Goal: Task Accomplishment & Management: Manage account settings

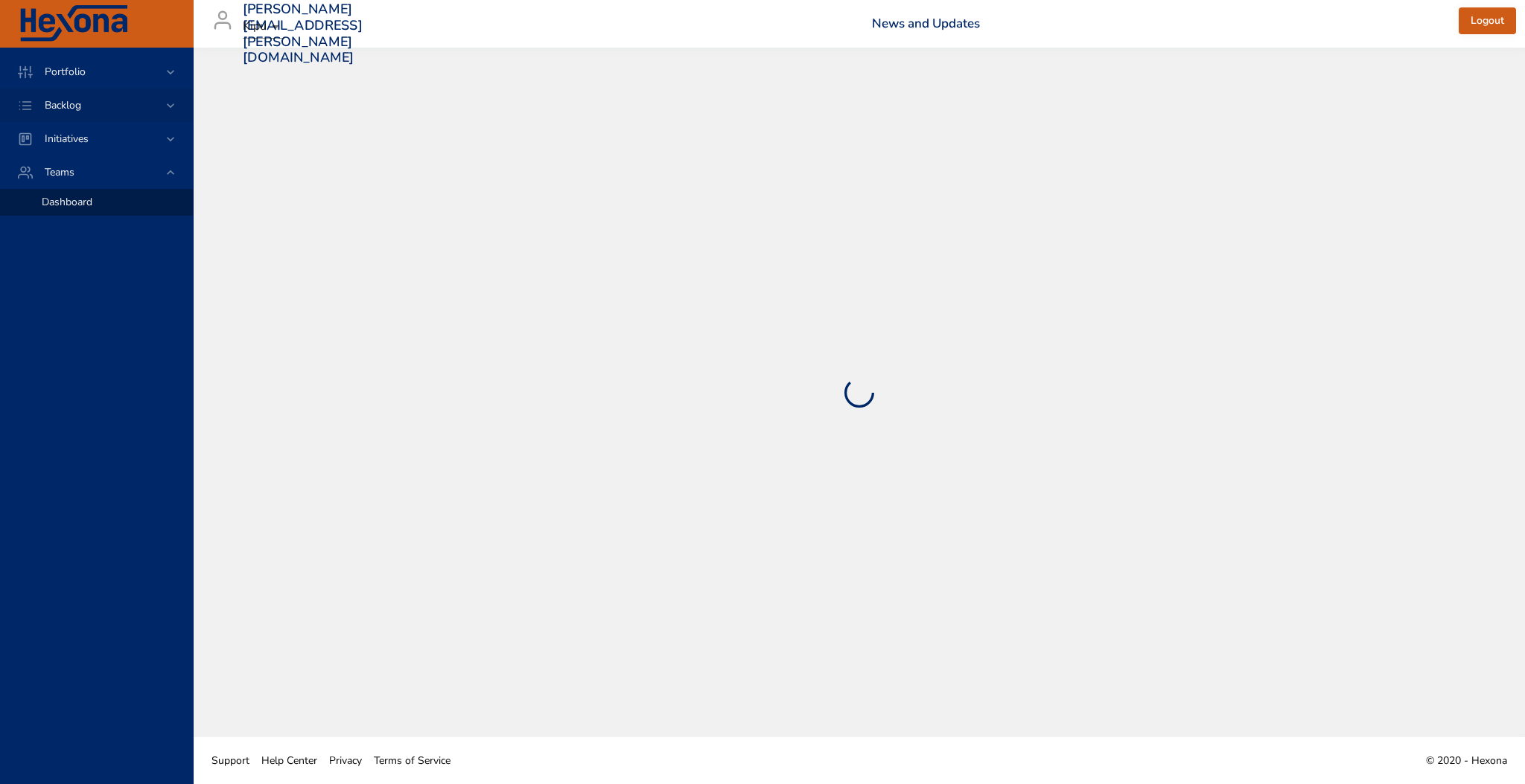
click at [172, 116] on div "Backlog" at bounding box center [97, 105] width 193 height 33
click at [105, 134] on span "Backlog Details" at bounding box center [77, 135] width 72 height 14
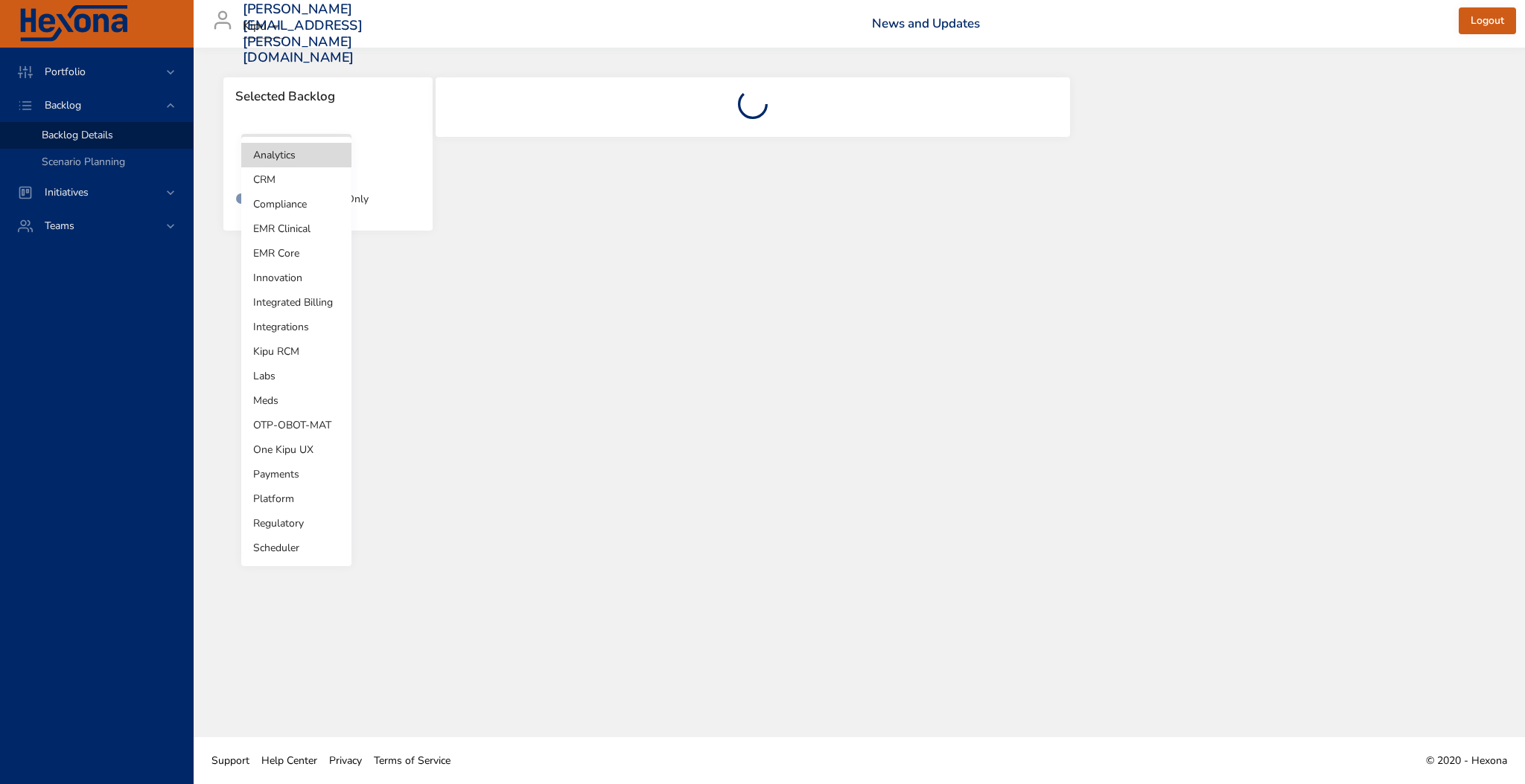
click at [330, 163] on body "Portfolio Backlog Backlog Details Scenario Planning Initiatives Teams [PERSON_N…" at bounding box center [762, 392] width 1525 height 784
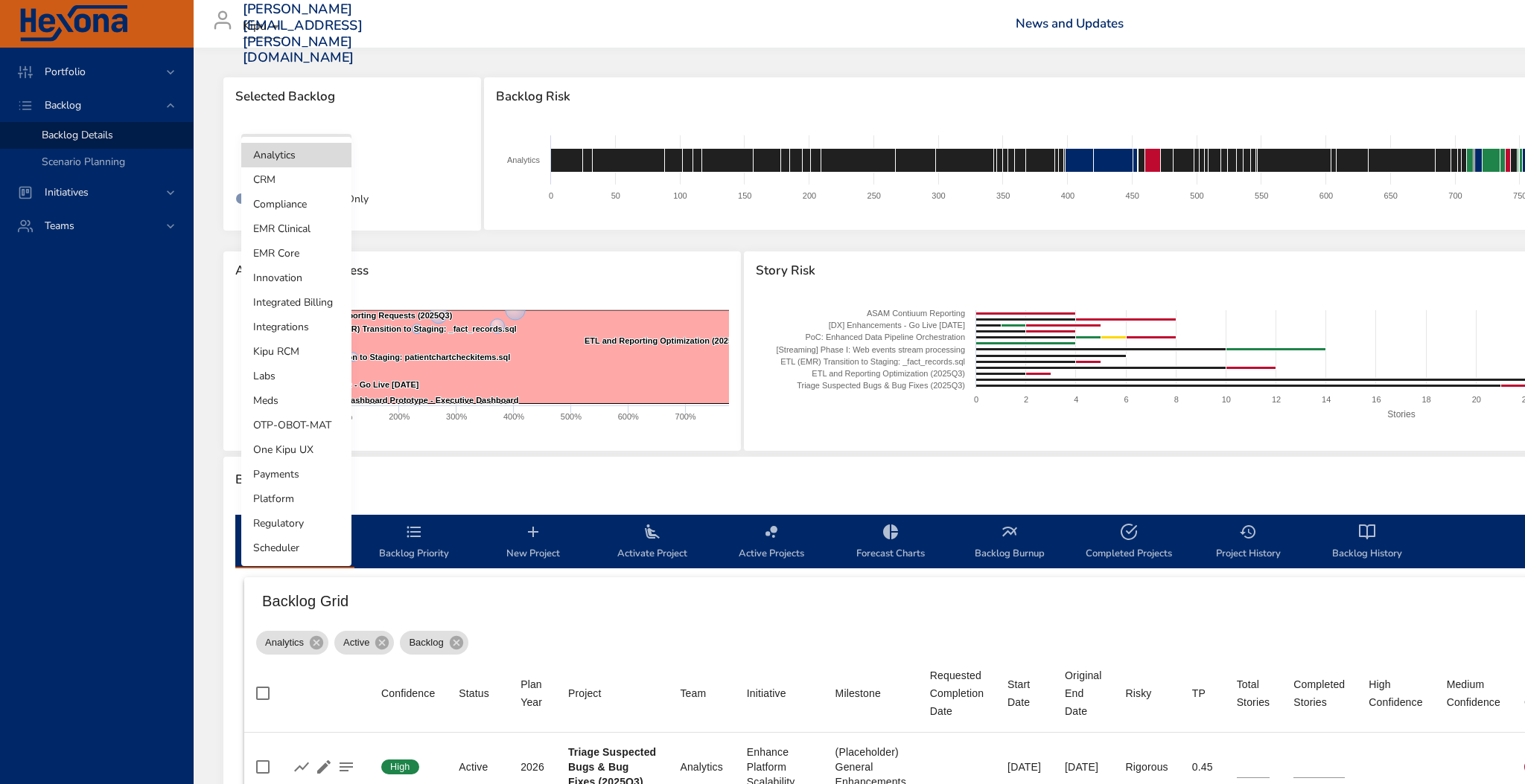
click at [282, 345] on li "Kipu RCM" at bounding box center [296, 351] width 110 height 25
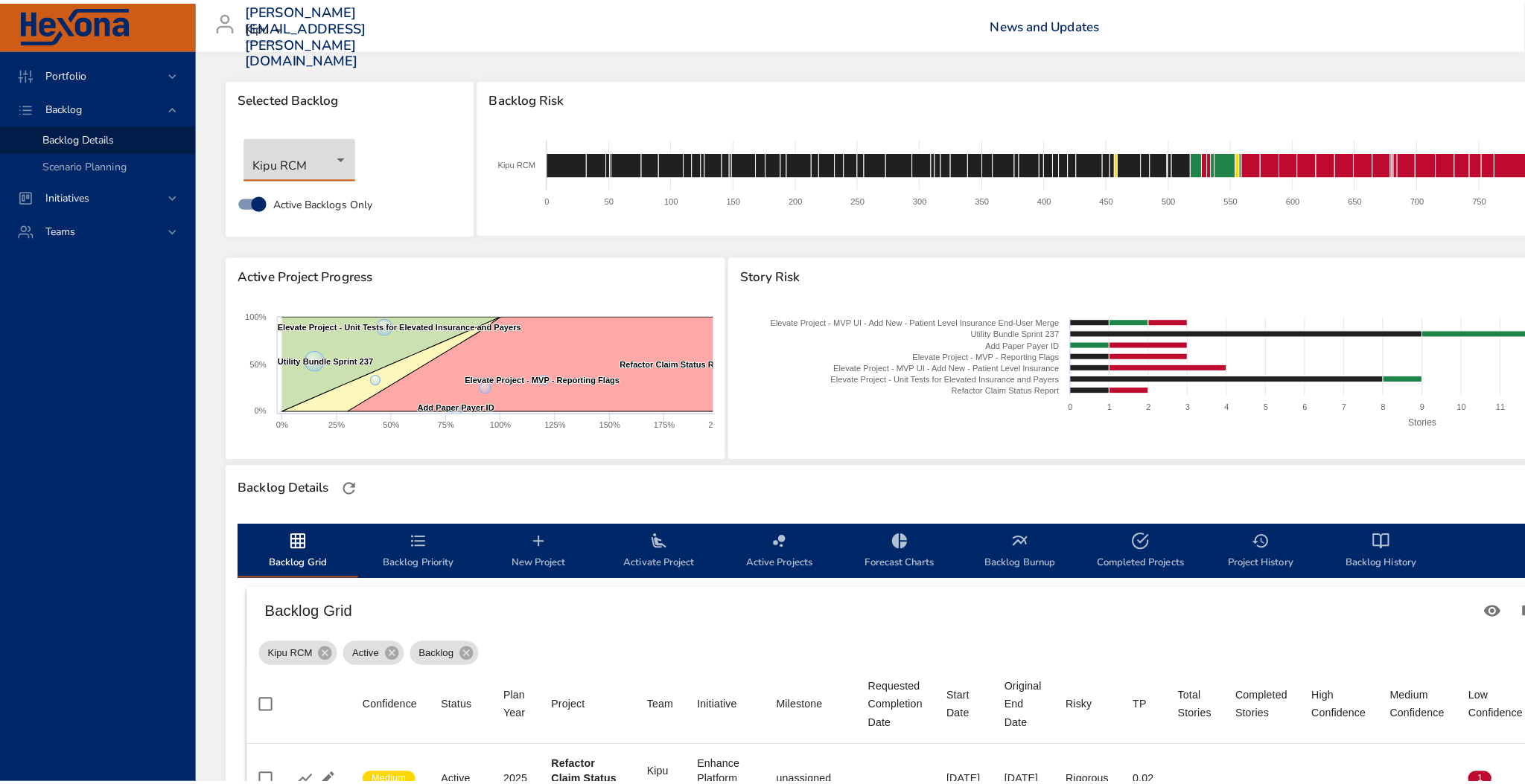
scroll to position [201, 0]
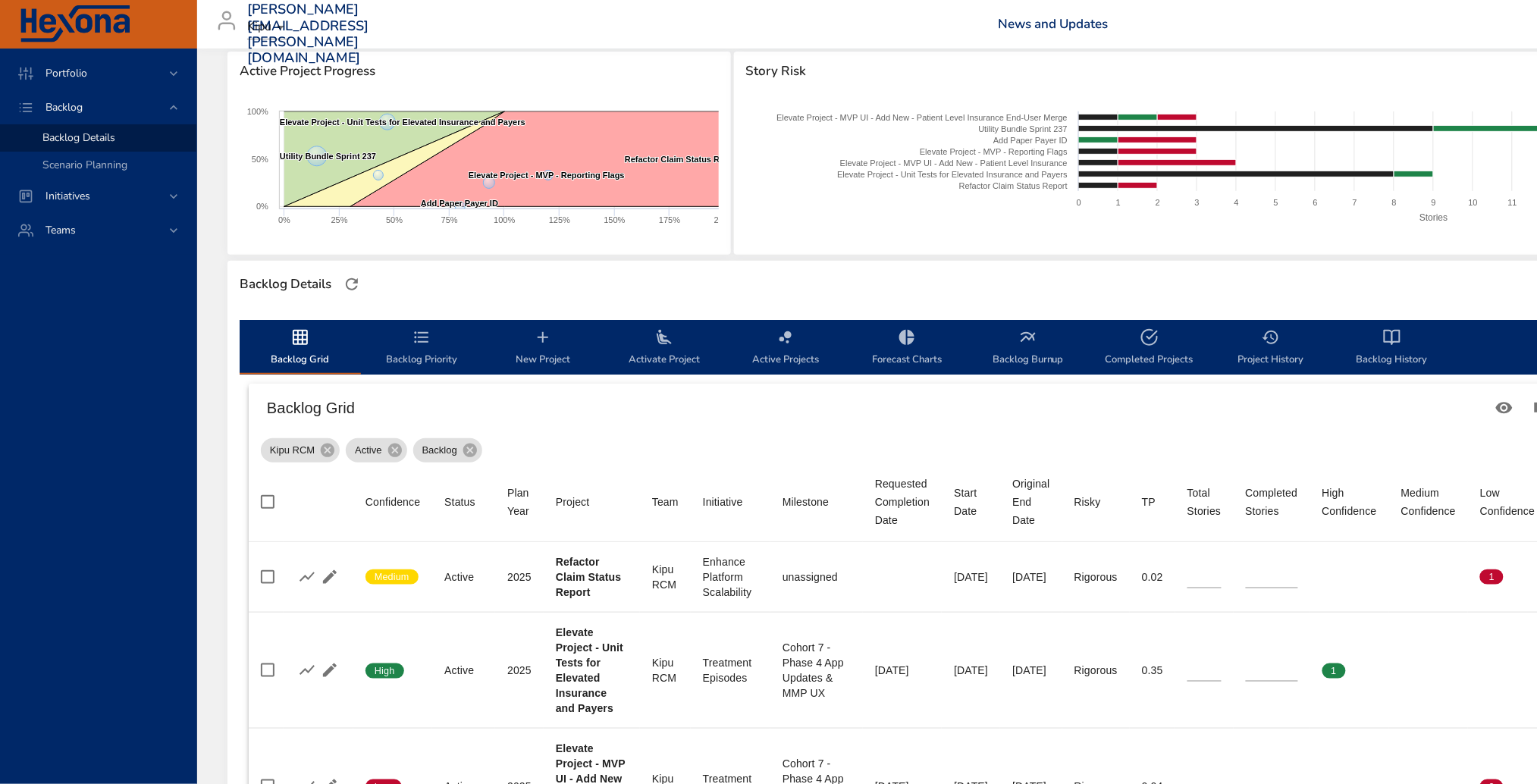
click at [547, 348] on span "New Project" at bounding box center [543, 348] width 103 height 40
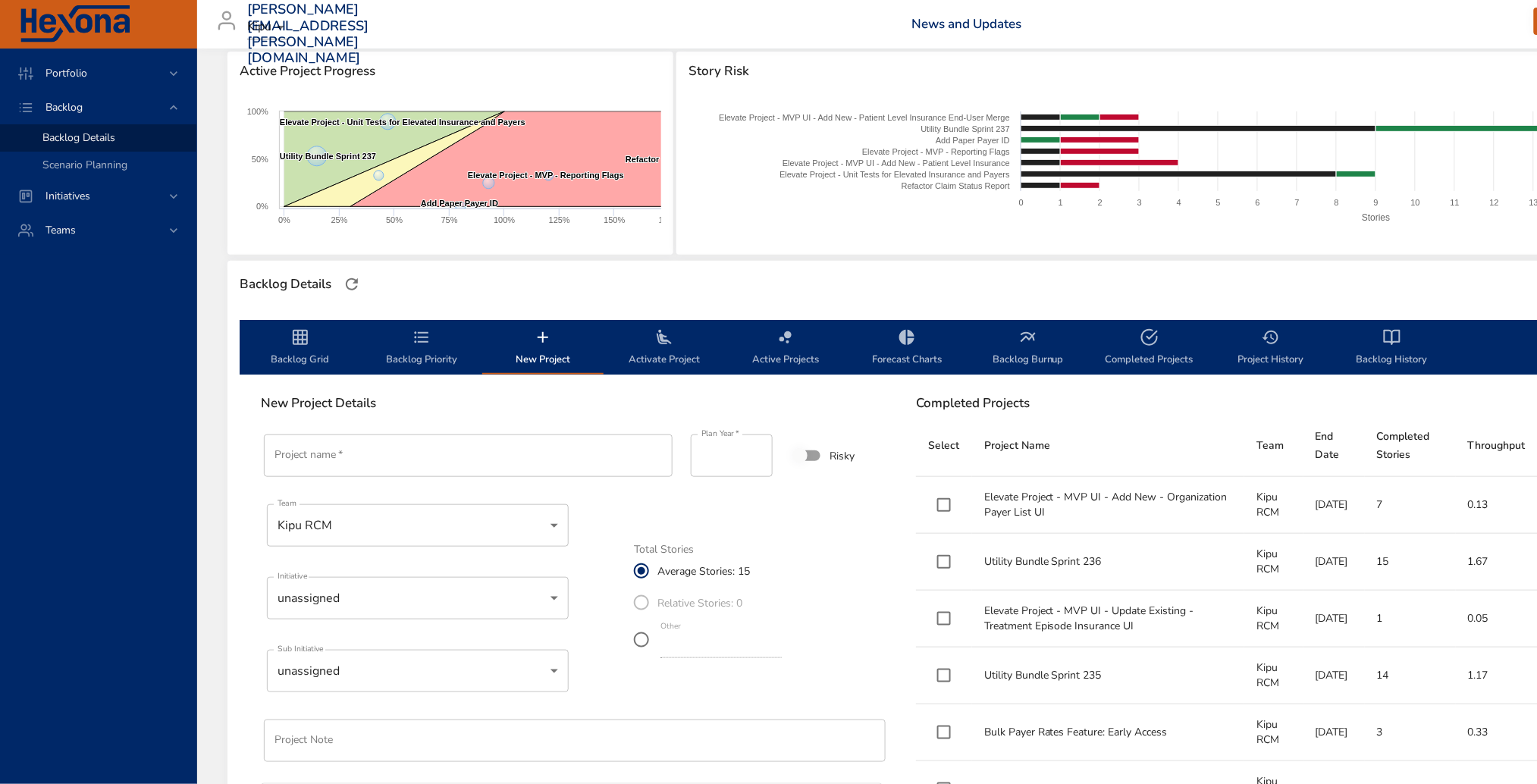
click at [405, 466] on input "Project name   *" at bounding box center [468, 456] width 409 height 42
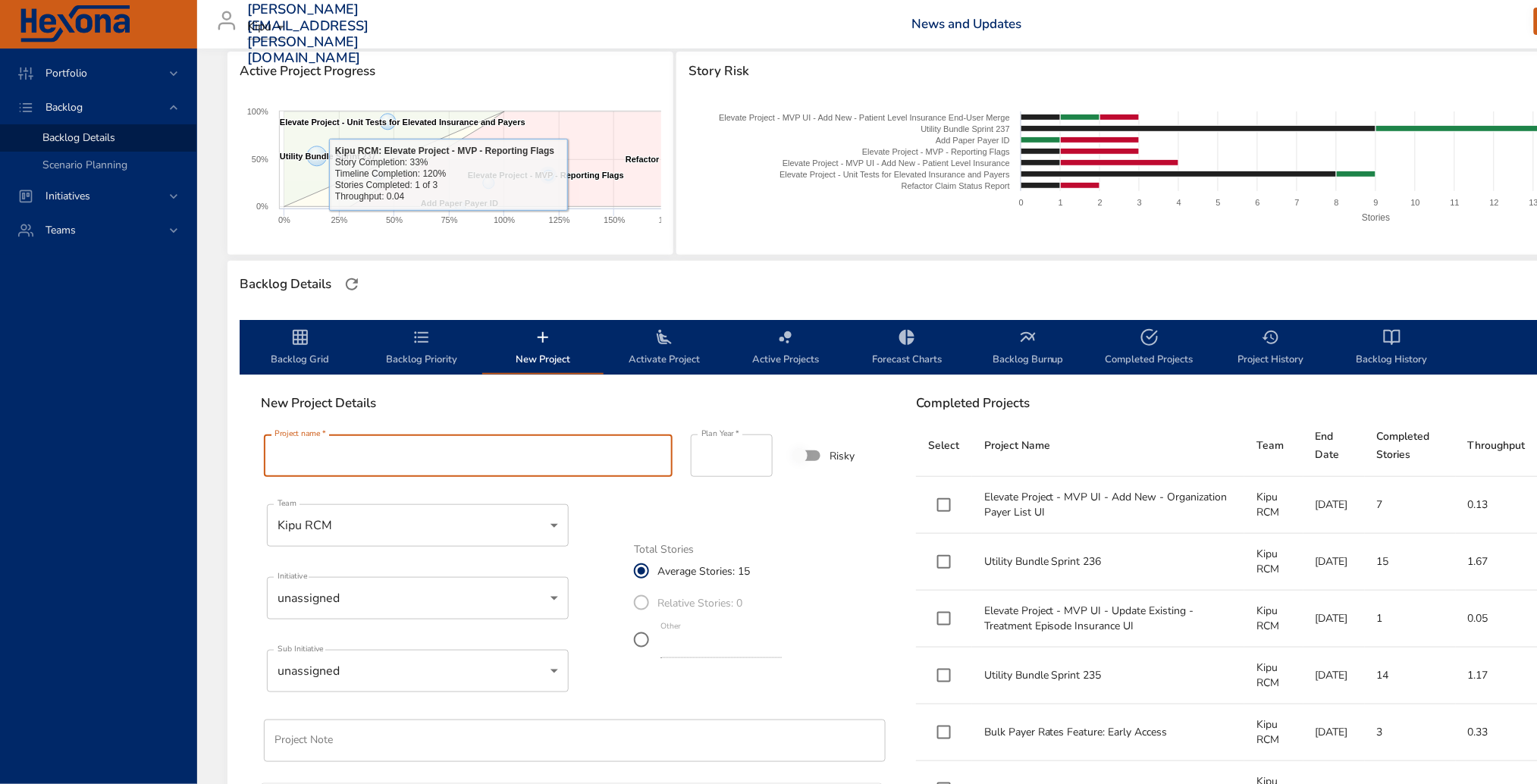
paste input "**********"
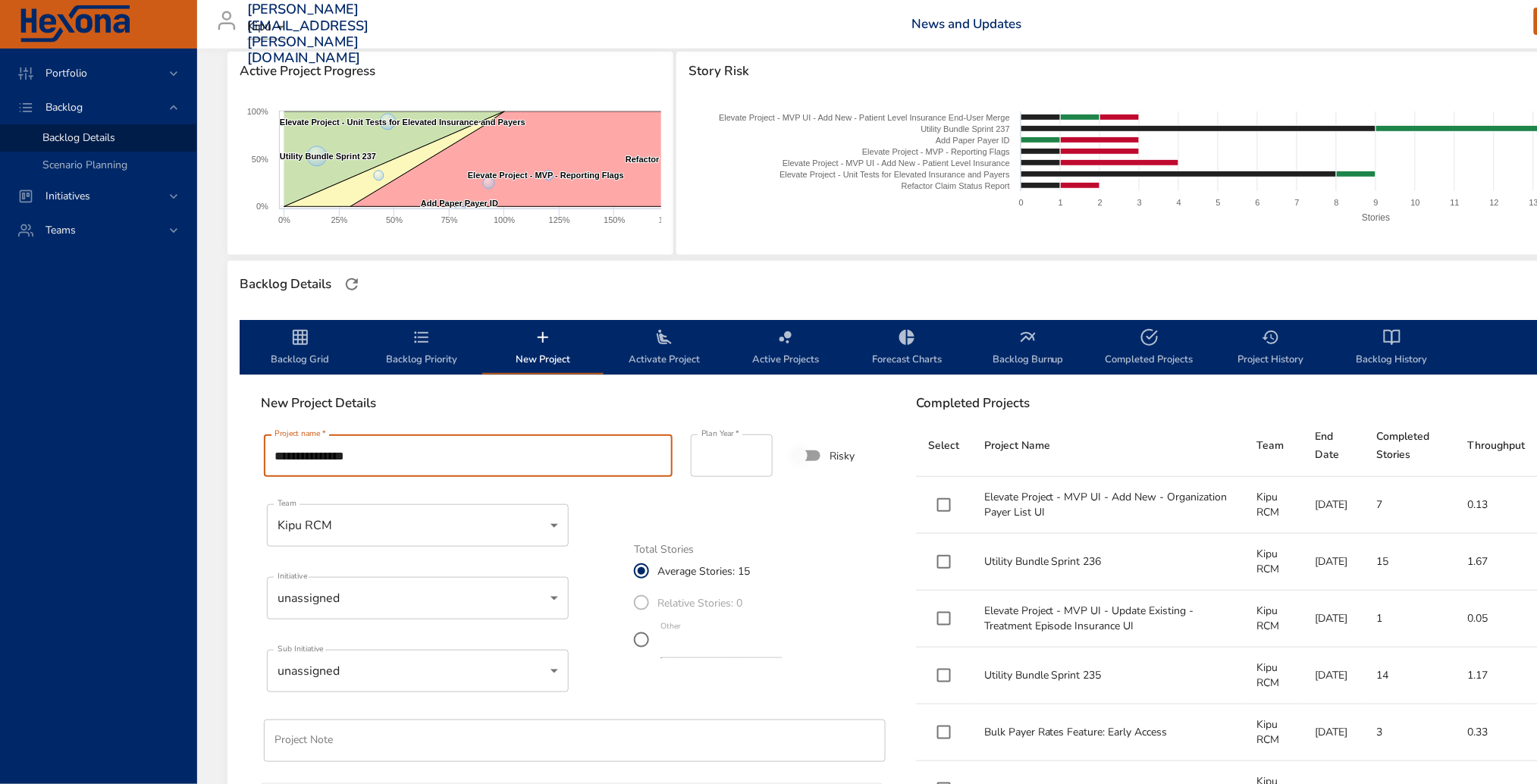
type input "**********"
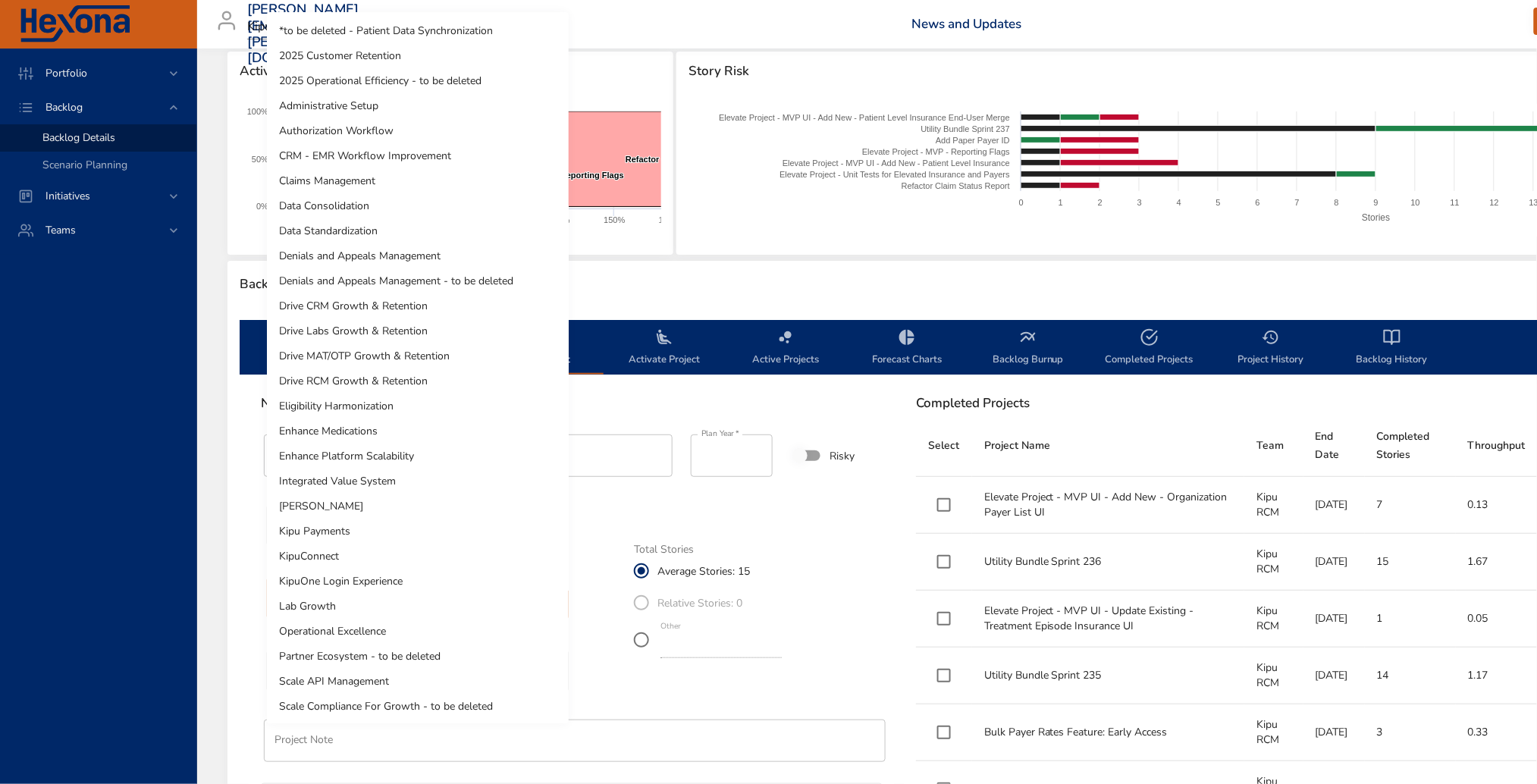
click at [411, 579] on body "Portfolio Backlog Backlog Details Scenario Planning Initiatives Teams [PERSON_N…" at bounding box center [768, 187] width 1537 height 784
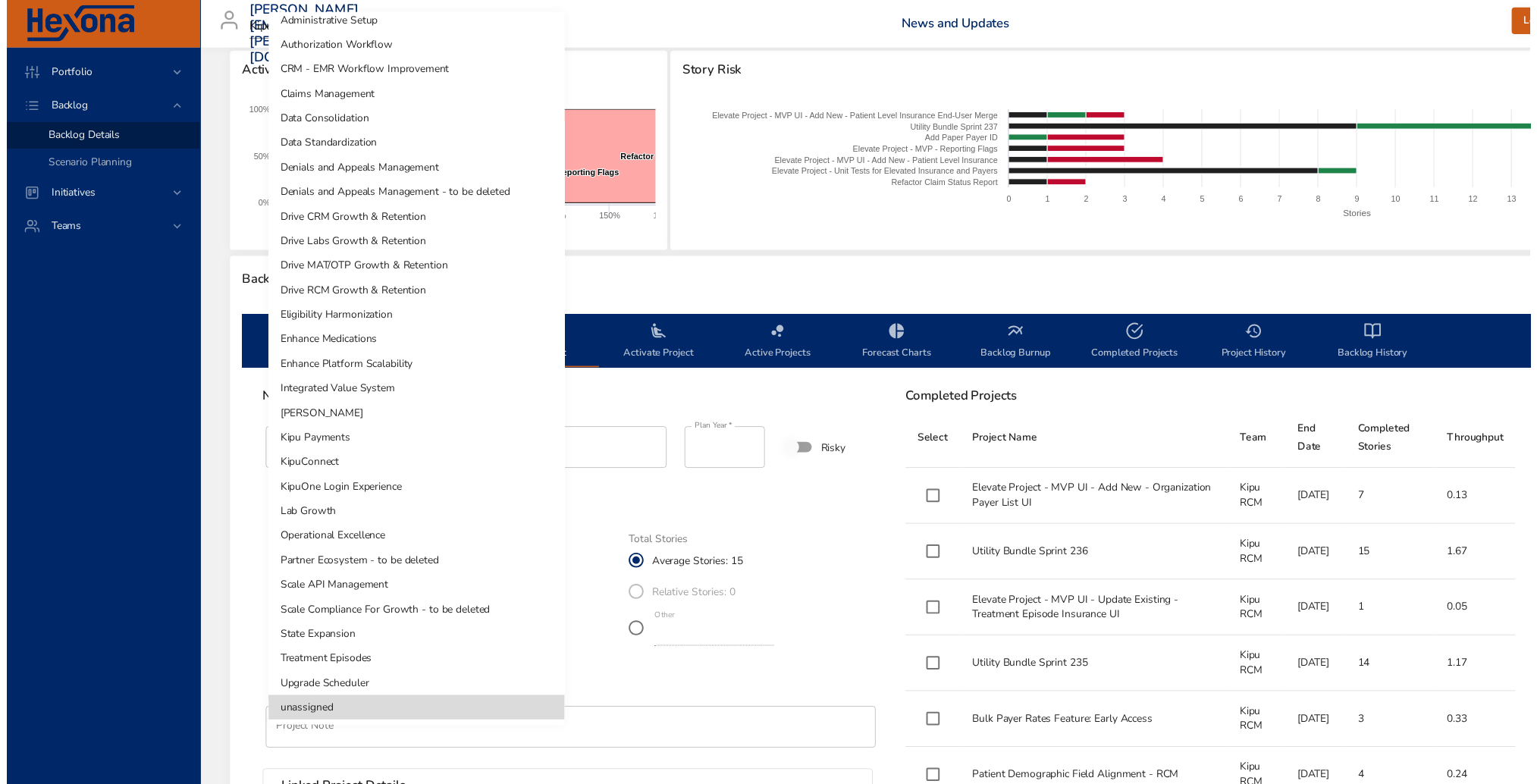
scroll to position [0, 0]
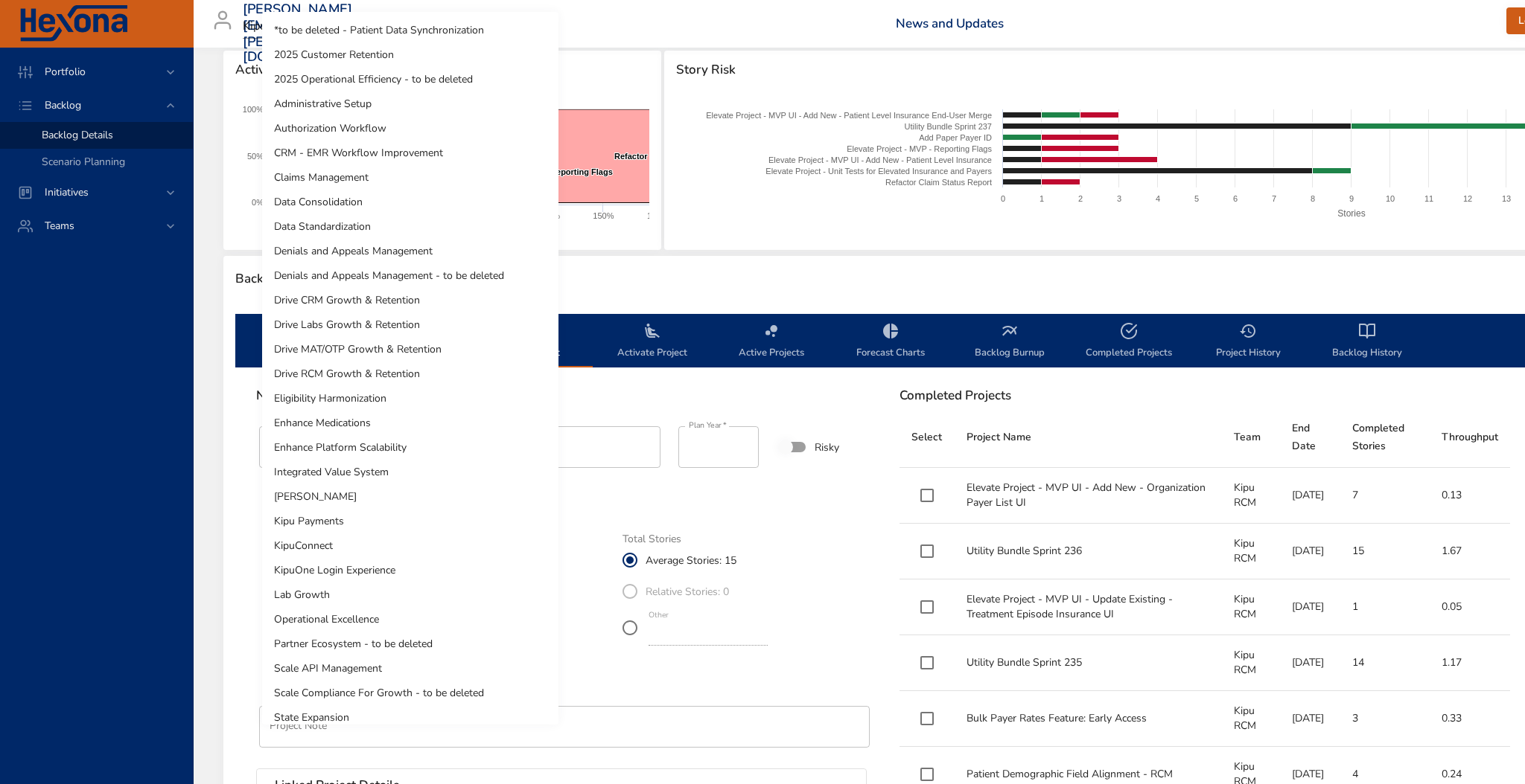
click at [671, 488] on div at bounding box center [762, 392] width 1525 height 784
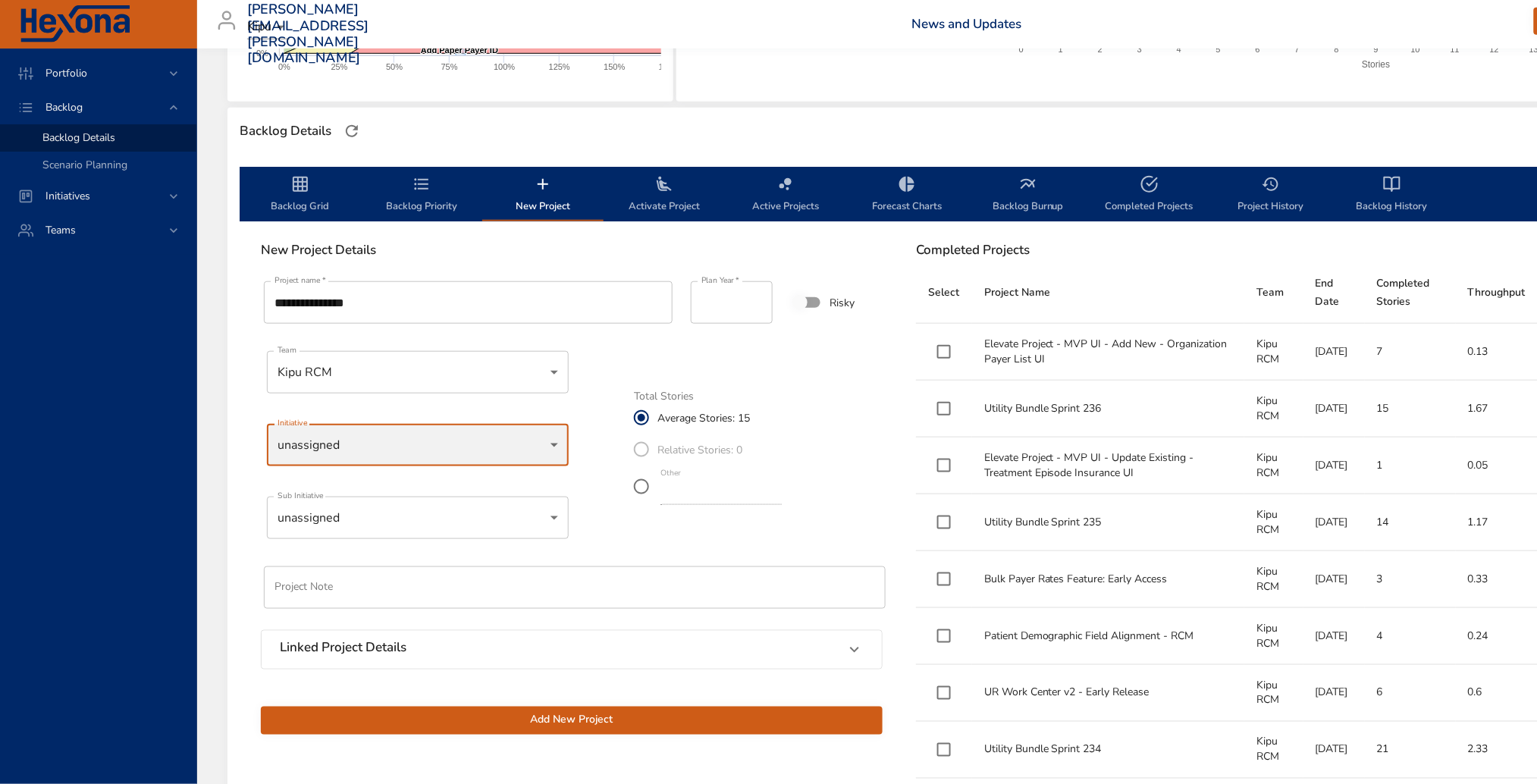
scroll to position [359, 0]
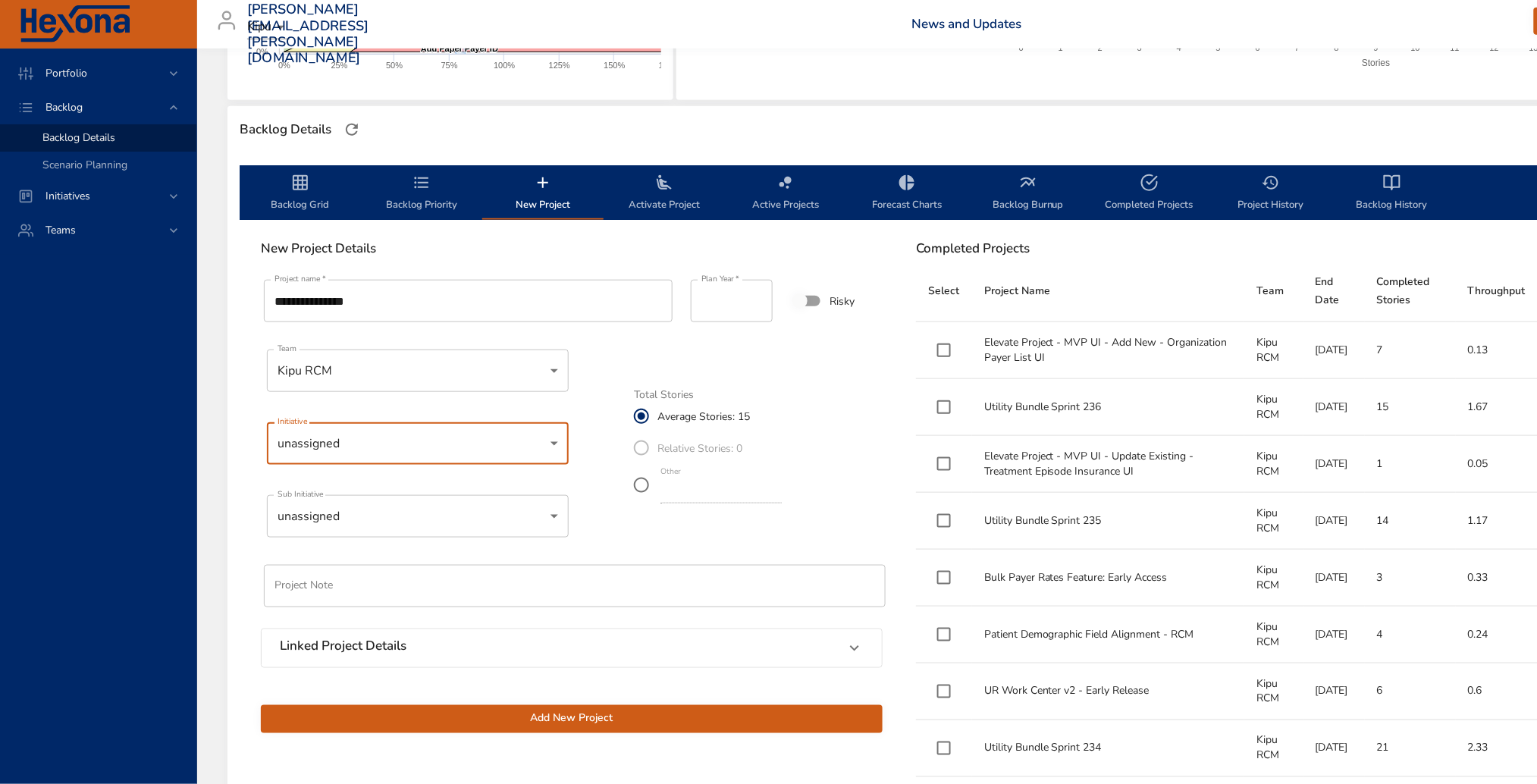
click at [536, 643] on div "Linked Project Details" at bounding box center [558, 648] width 557 height 19
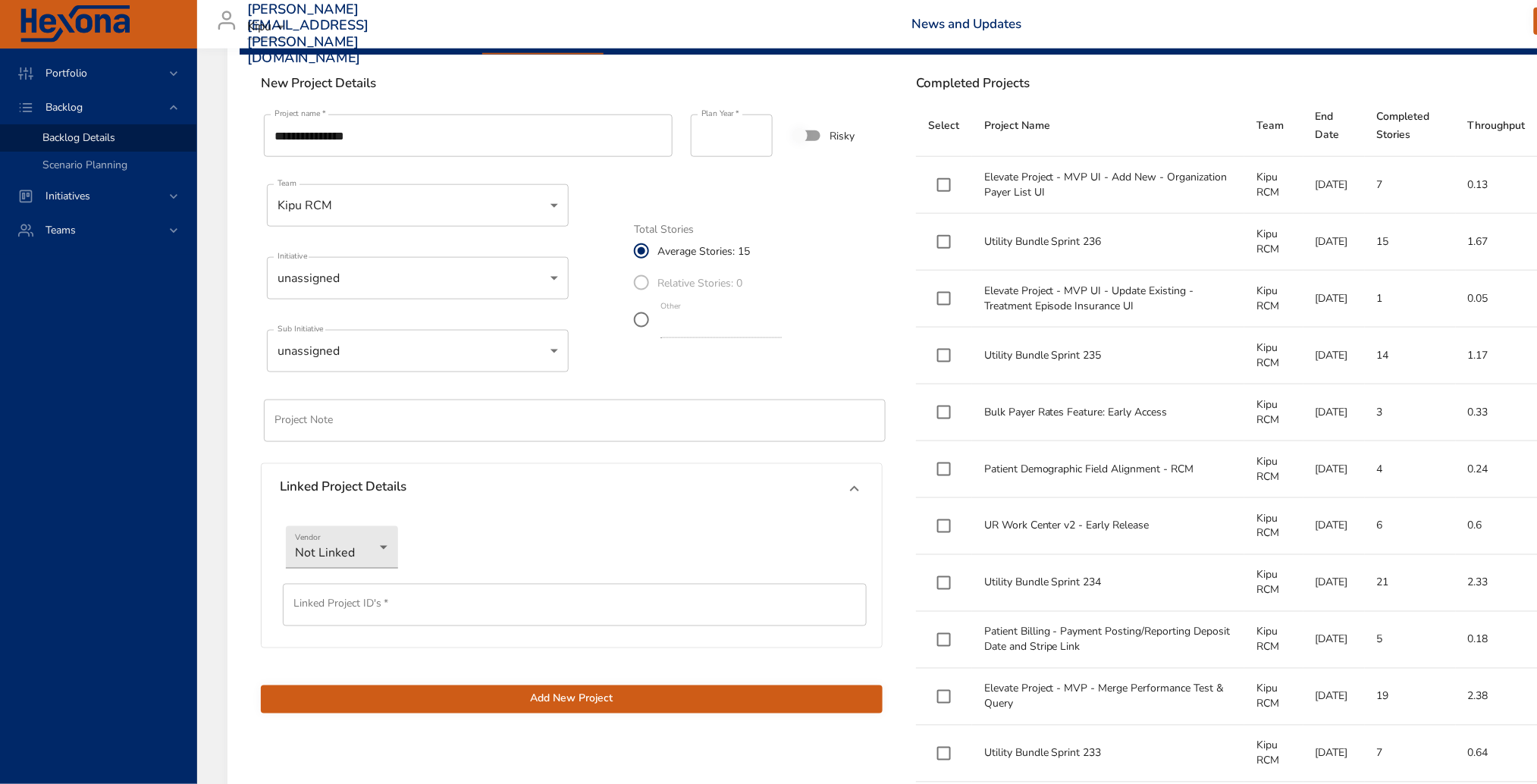
scroll to position [527, 0]
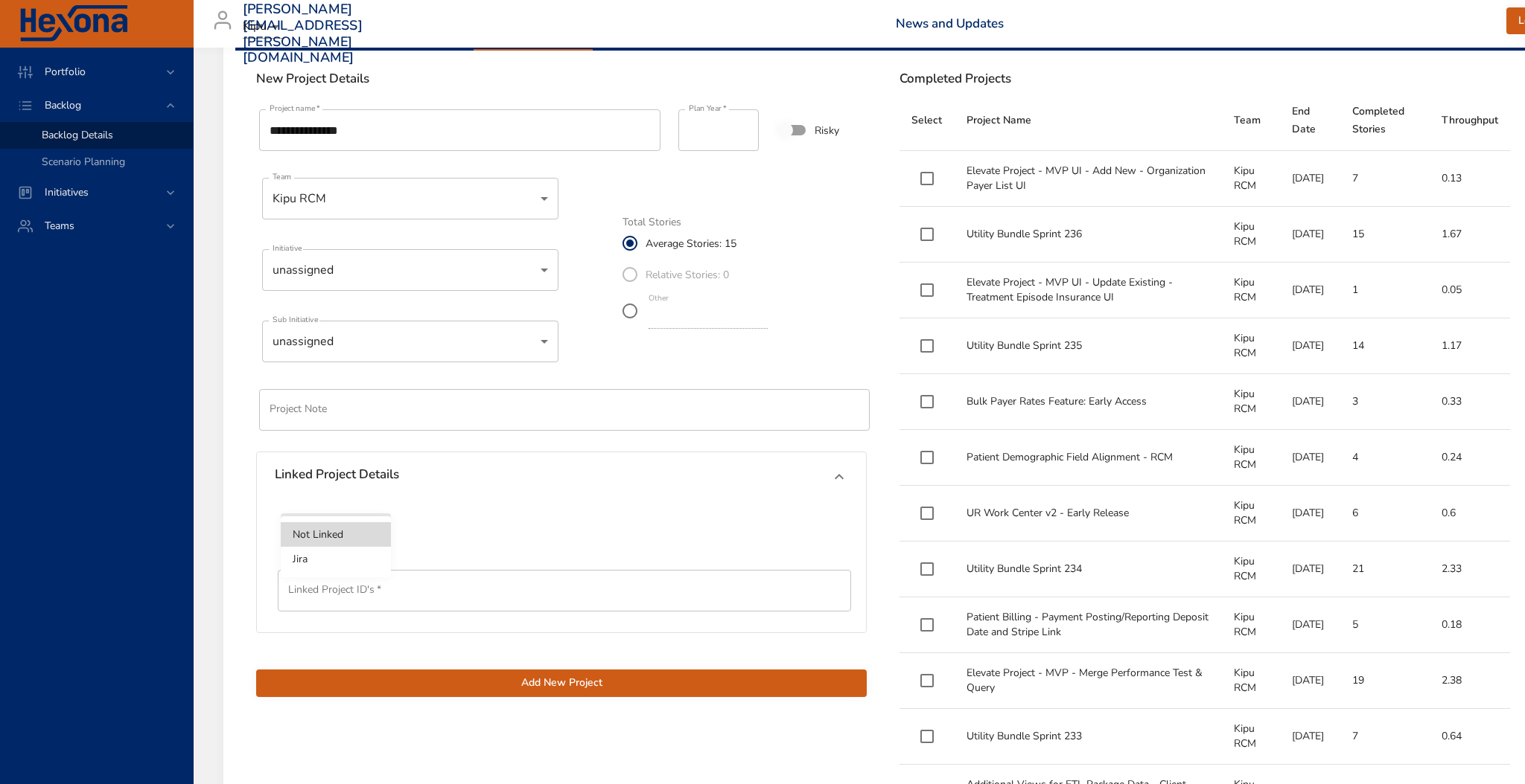
click at [360, 560] on li "Jira" at bounding box center [336, 559] width 110 height 25
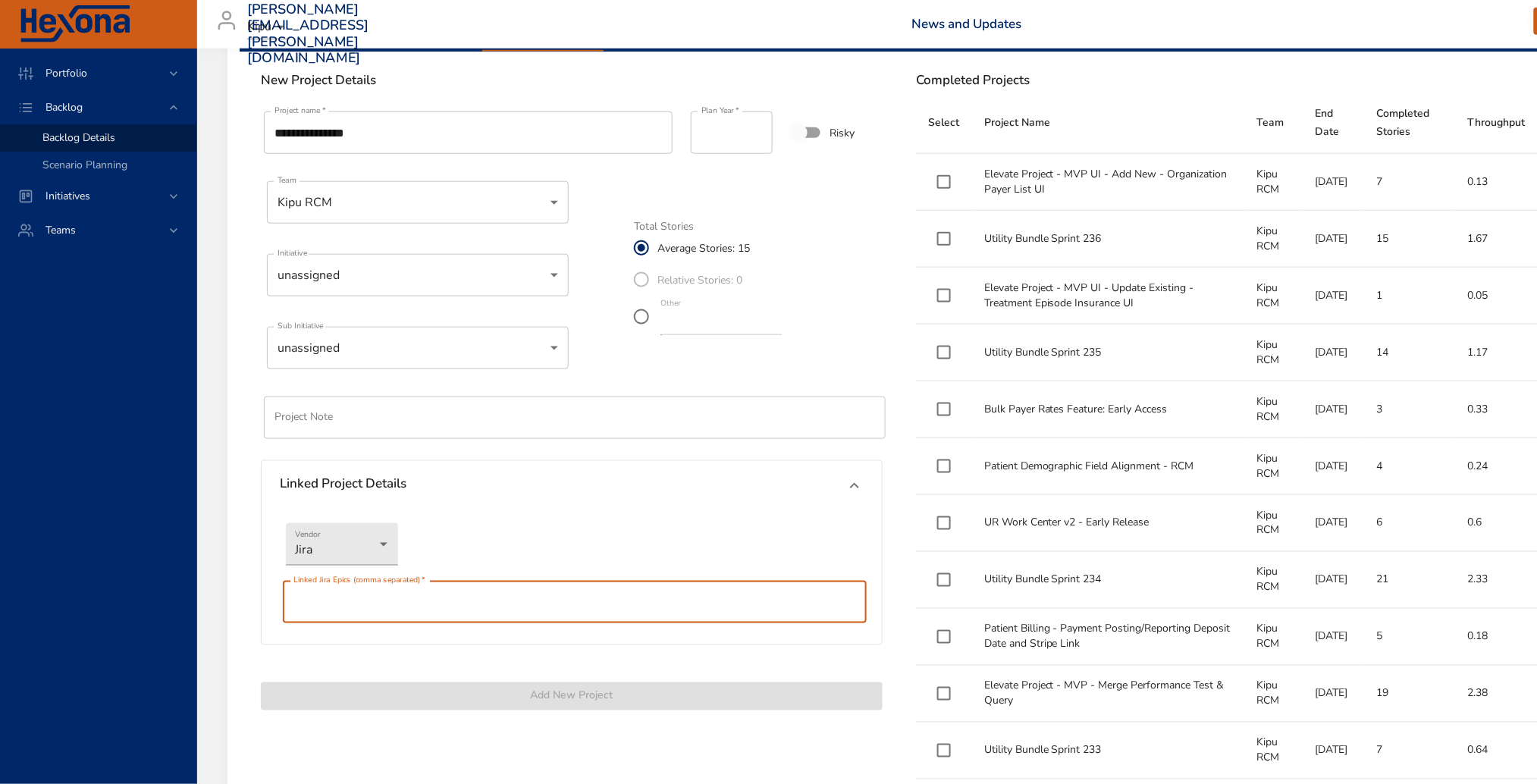
click at [379, 608] on input "text" at bounding box center [575, 602] width 584 height 42
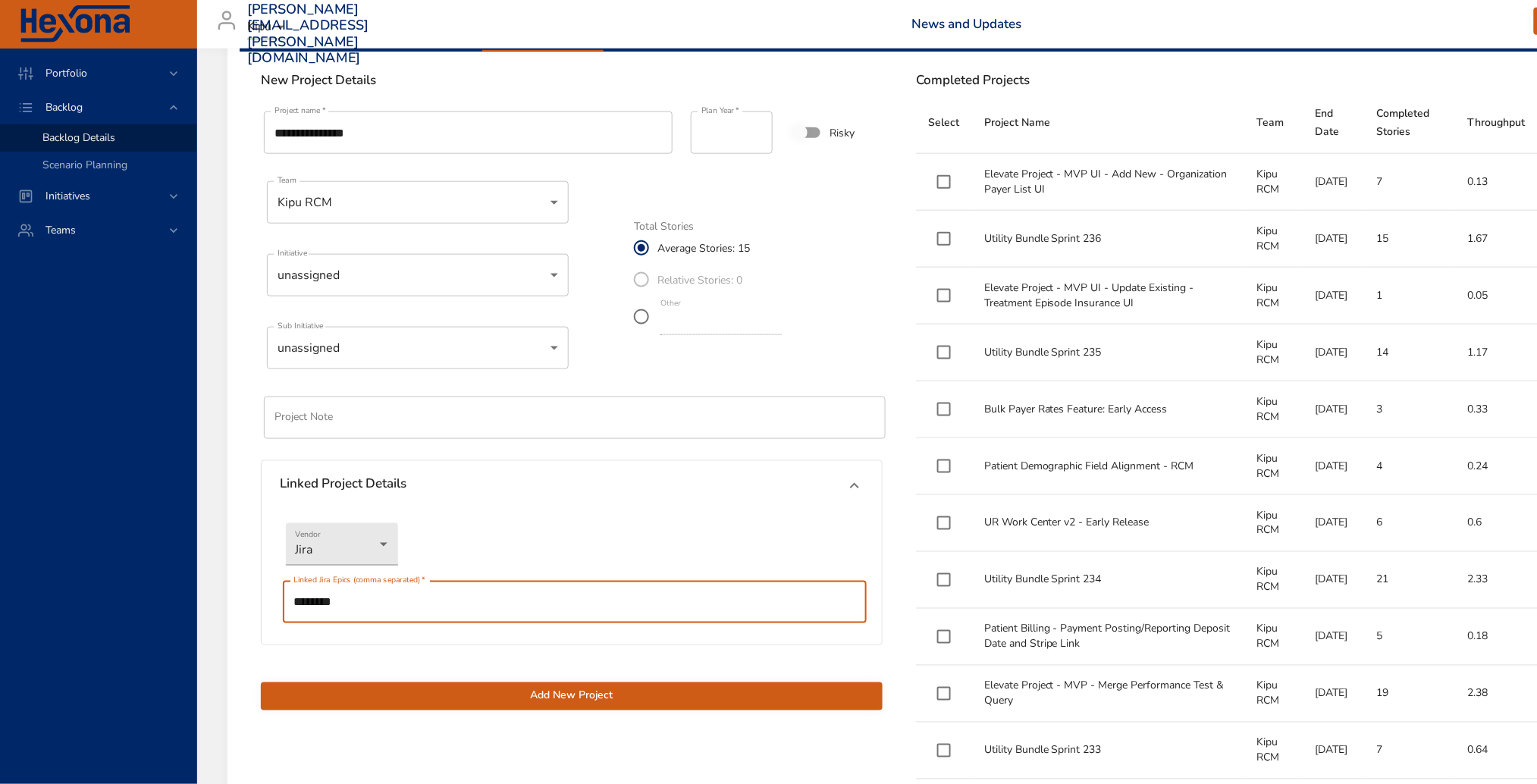
type input "********"
click at [542, 680] on div "Add New Project" at bounding box center [571, 688] width 640 height 62
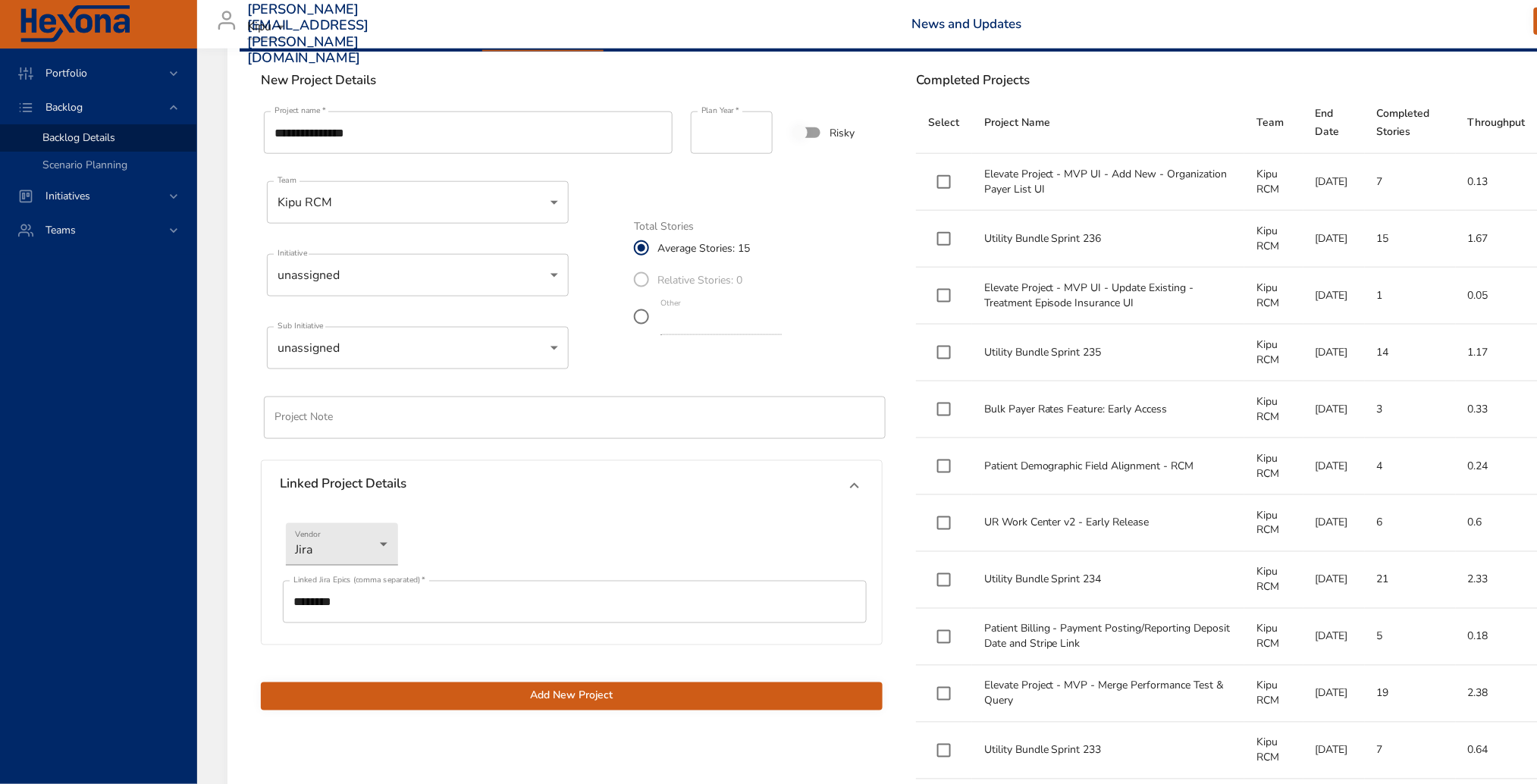
click at [526, 696] on span "Add New Project" at bounding box center [571, 695] width 597 height 19
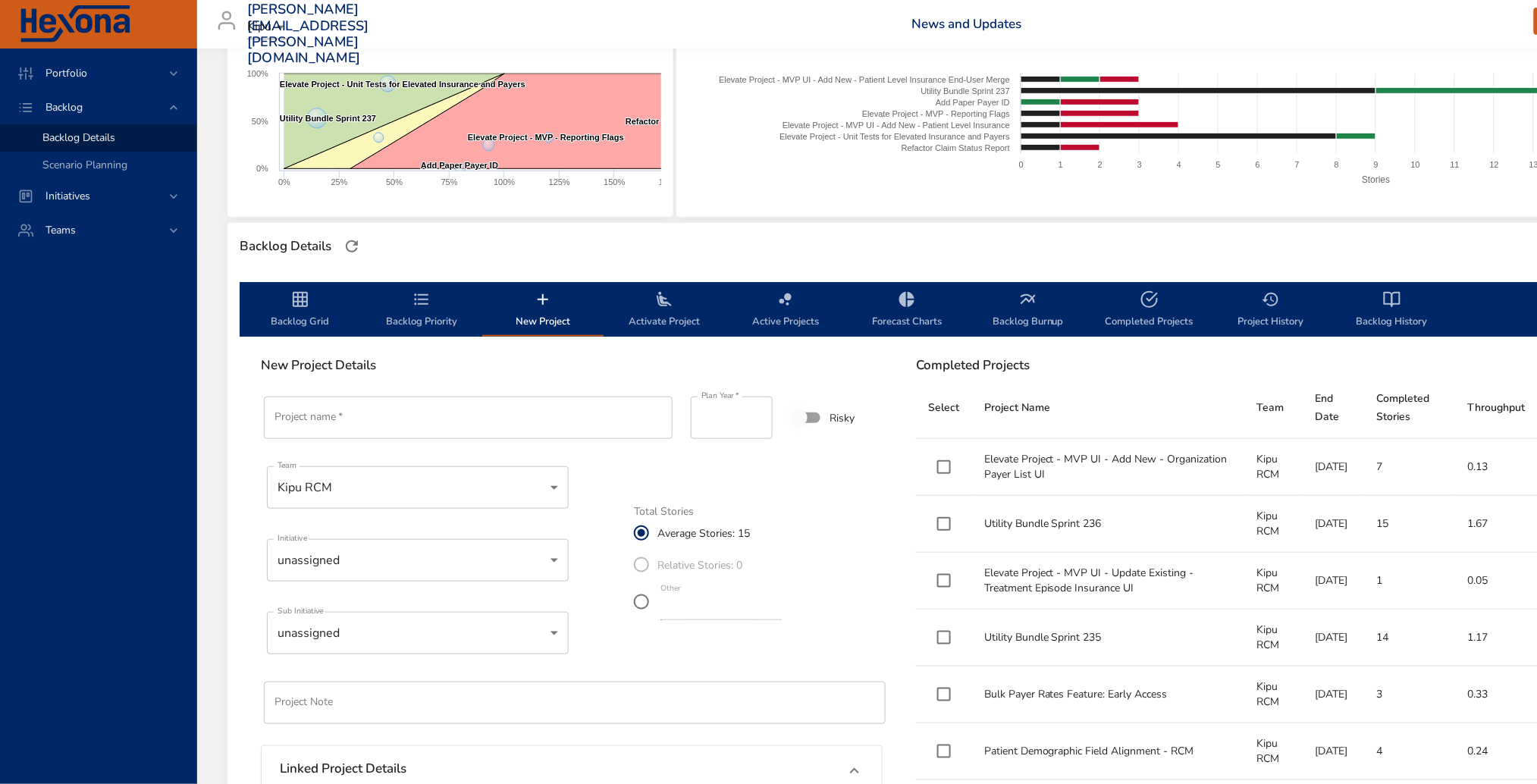
scroll to position [240, 0]
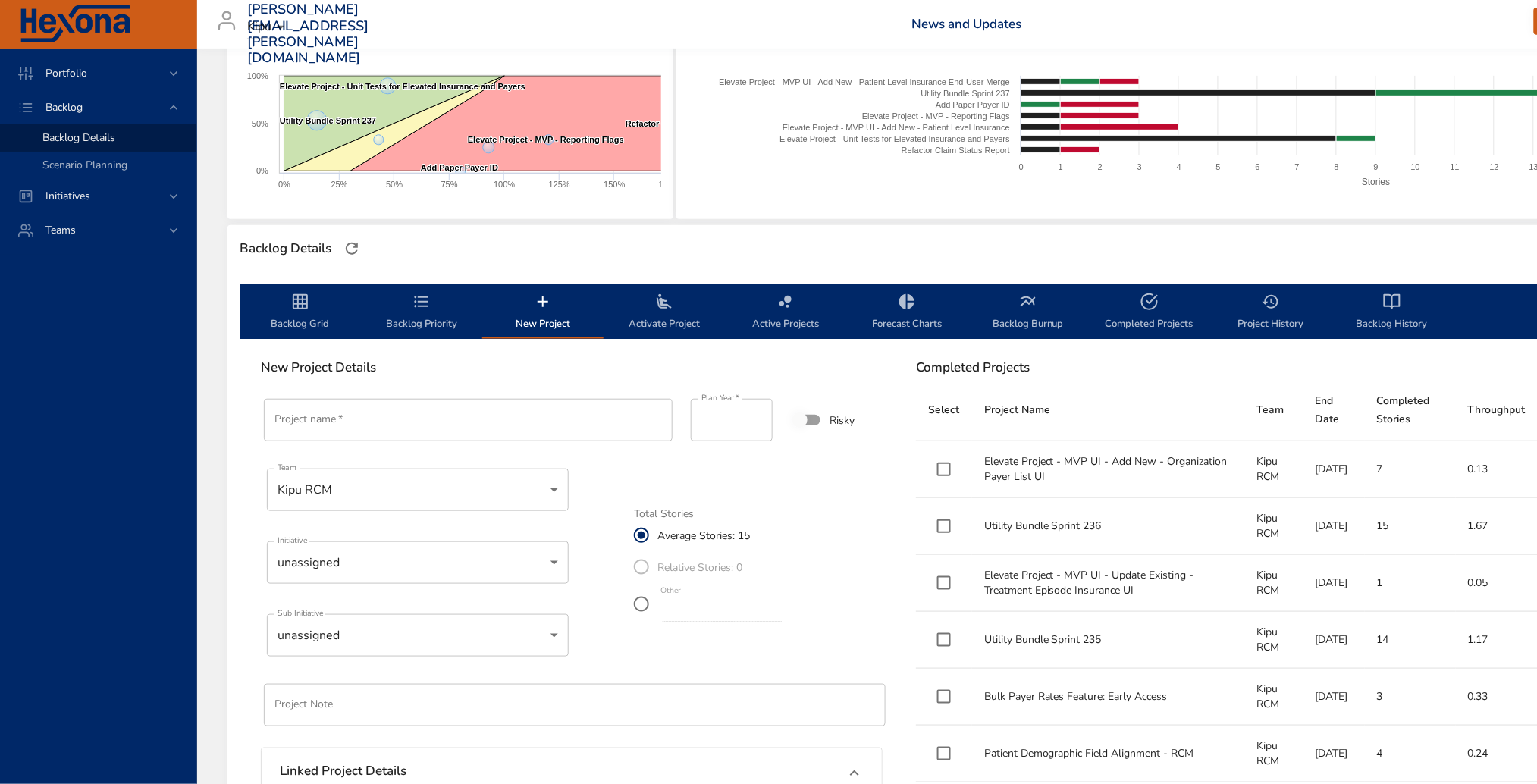
click at [431, 316] on span "Backlog Priority" at bounding box center [421, 312] width 103 height 40
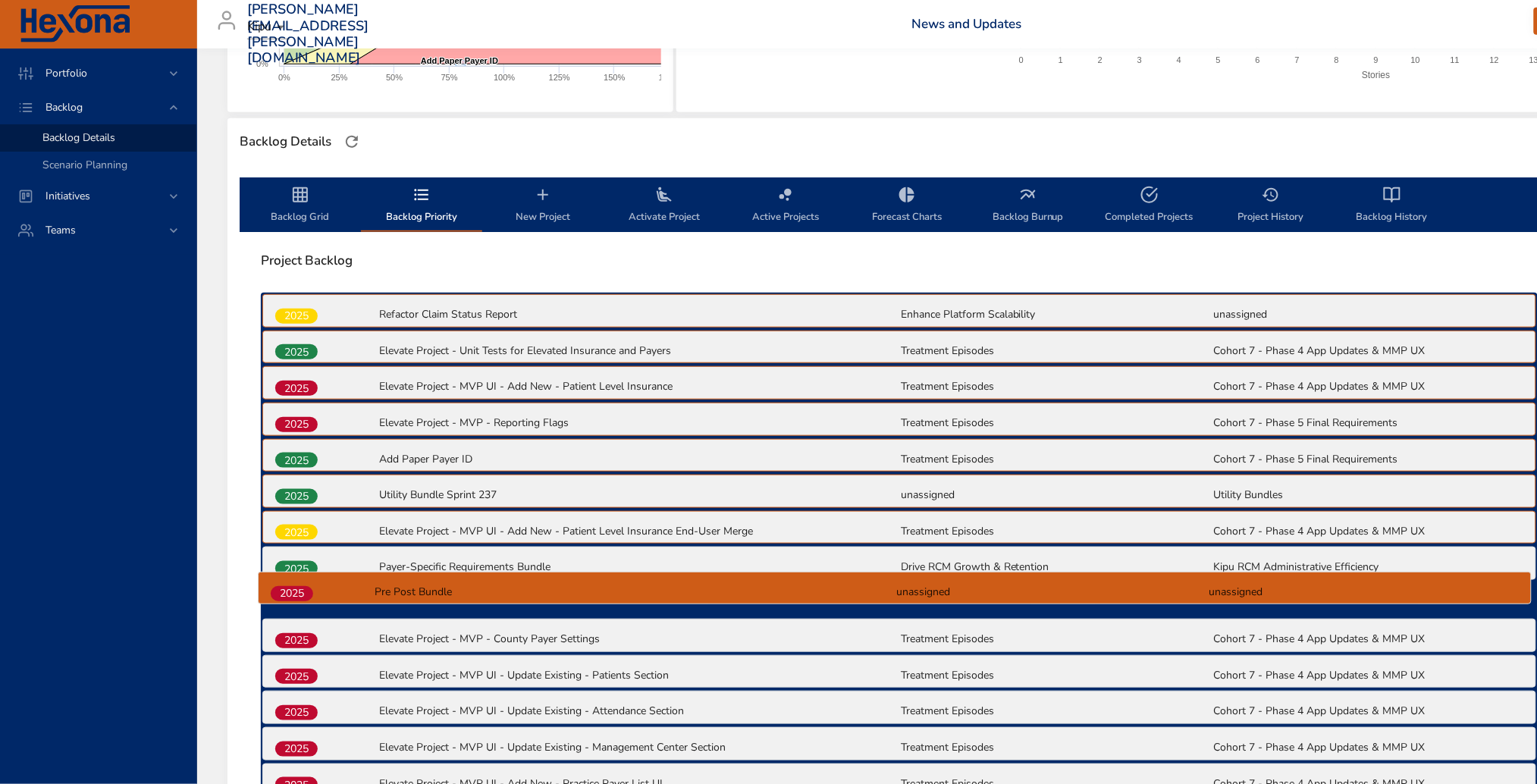
scroll to position [353, 0]
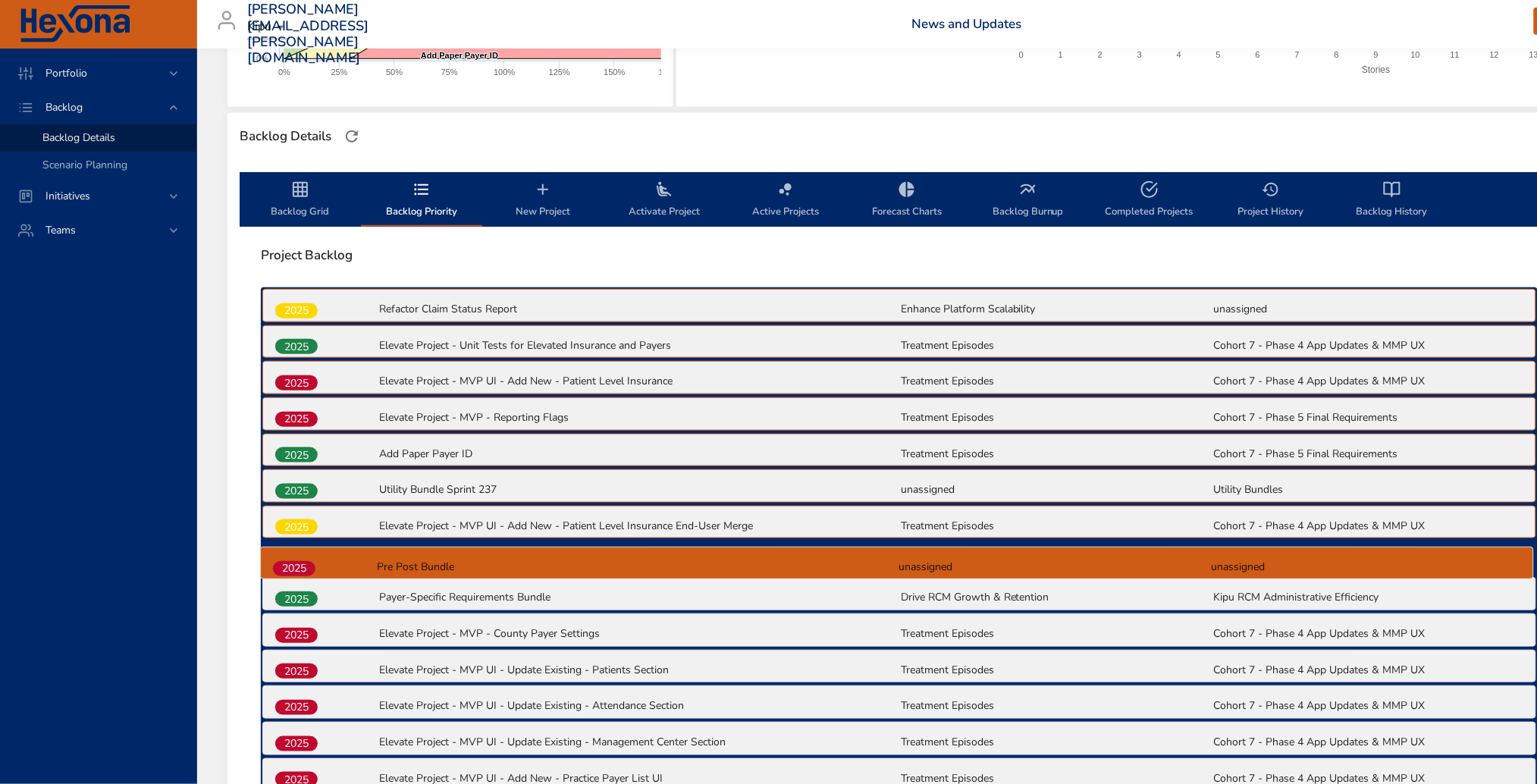
drag, startPoint x: 308, startPoint y: 630, endPoint x: 306, endPoint y: 565, distance: 65.0
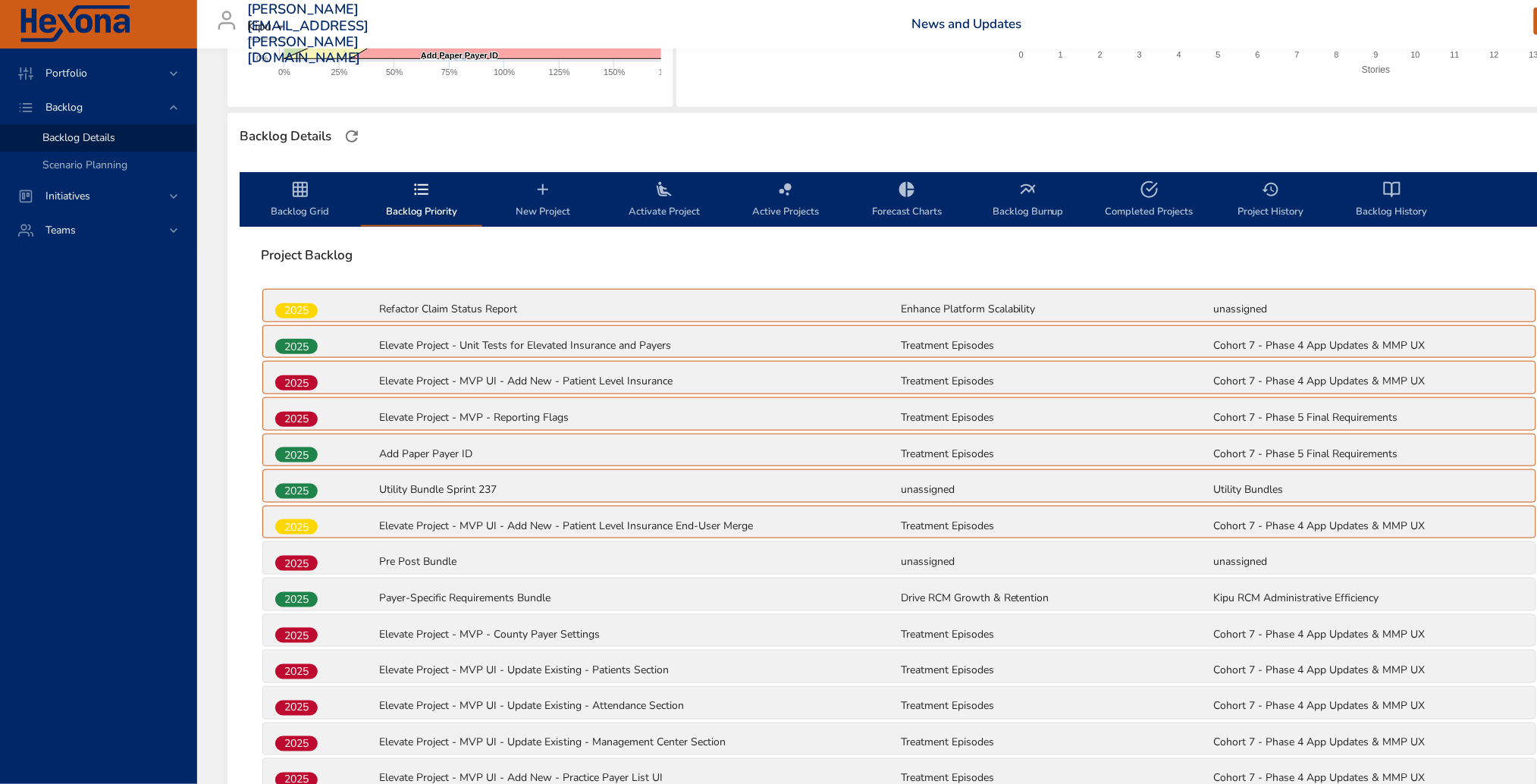
click at [299, 210] on span "Backlog Grid" at bounding box center [300, 200] width 103 height 40
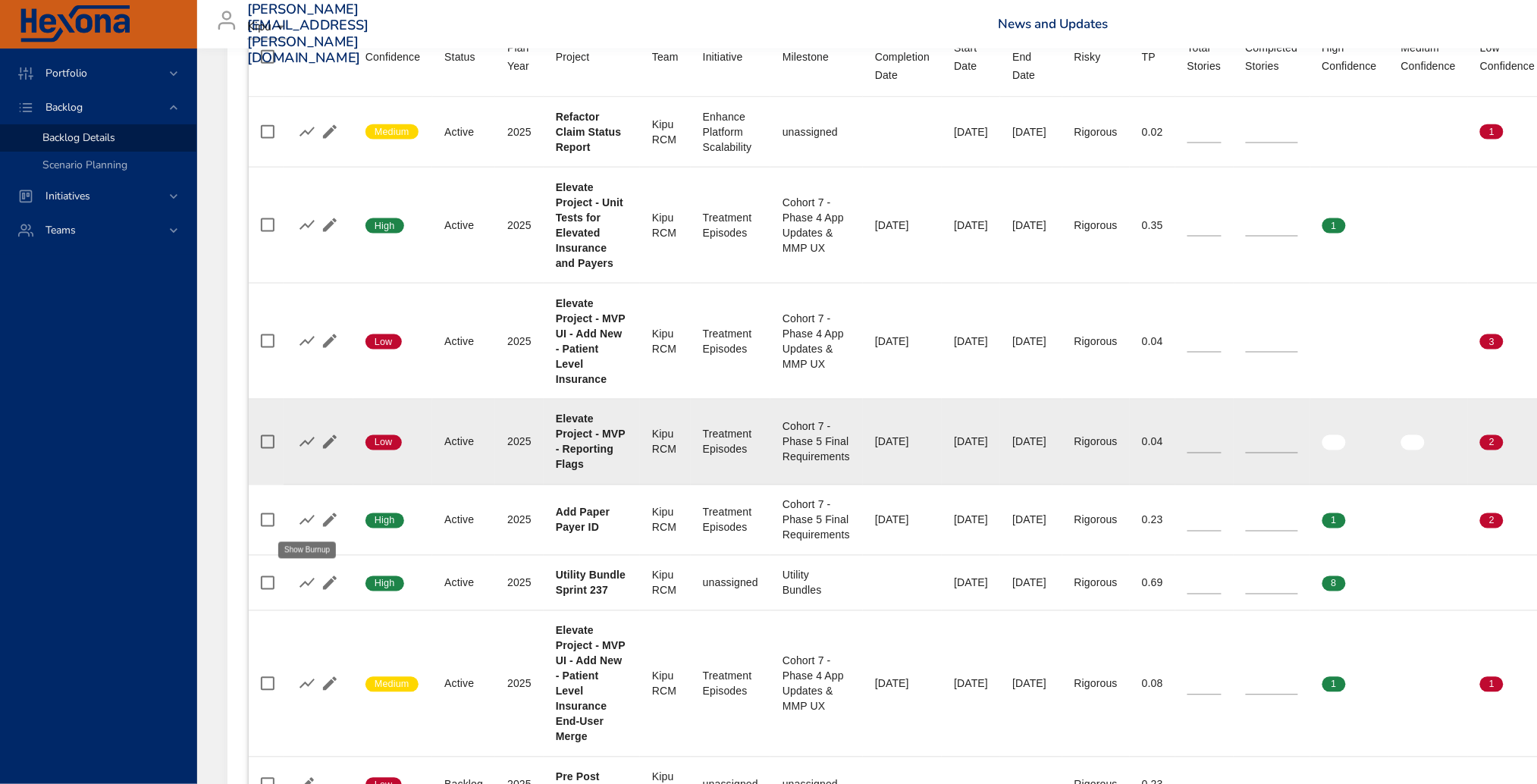
scroll to position [832, 0]
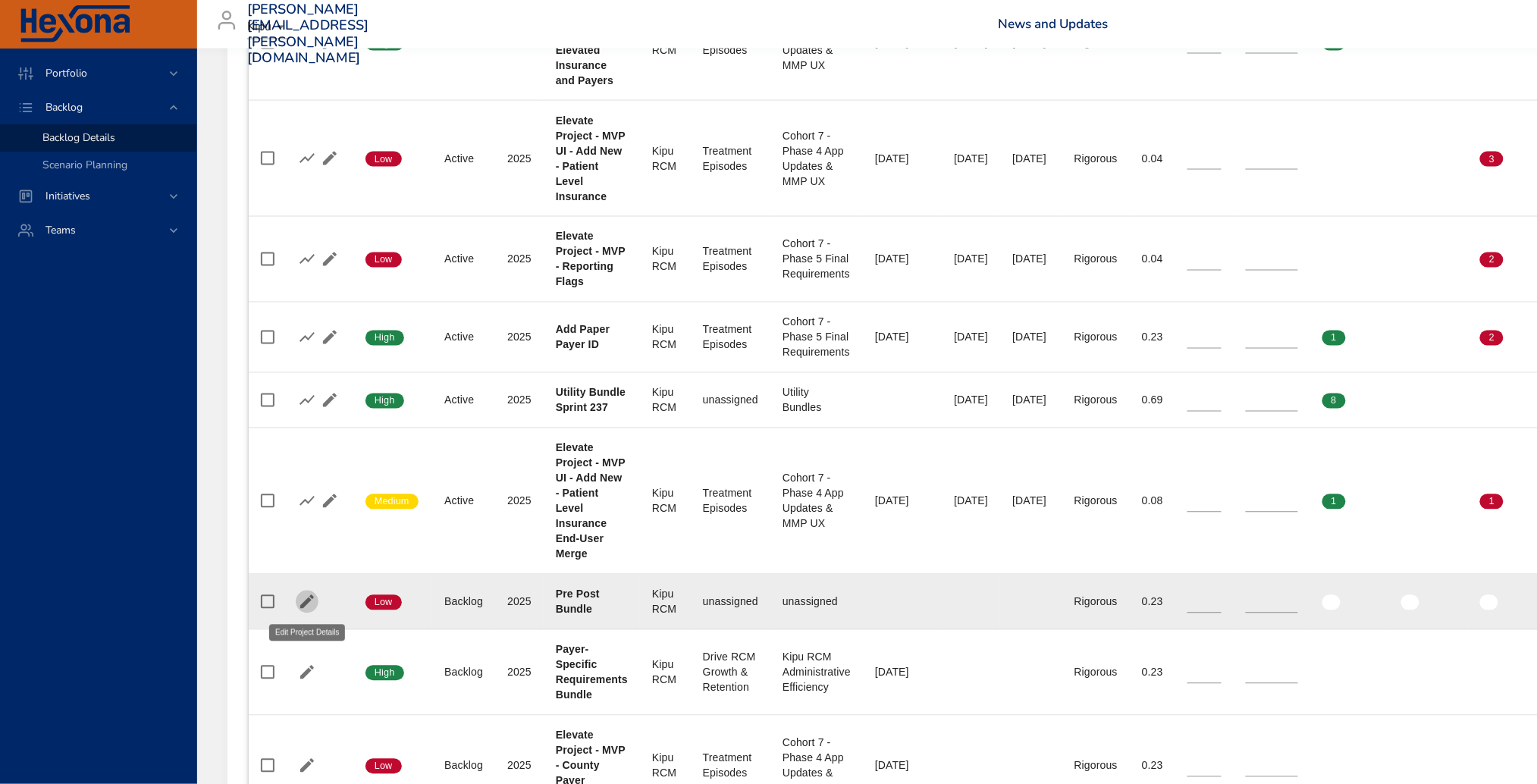
click at [309, 593] on icon "button" at bounding box center [307, 602] width 18 height 18
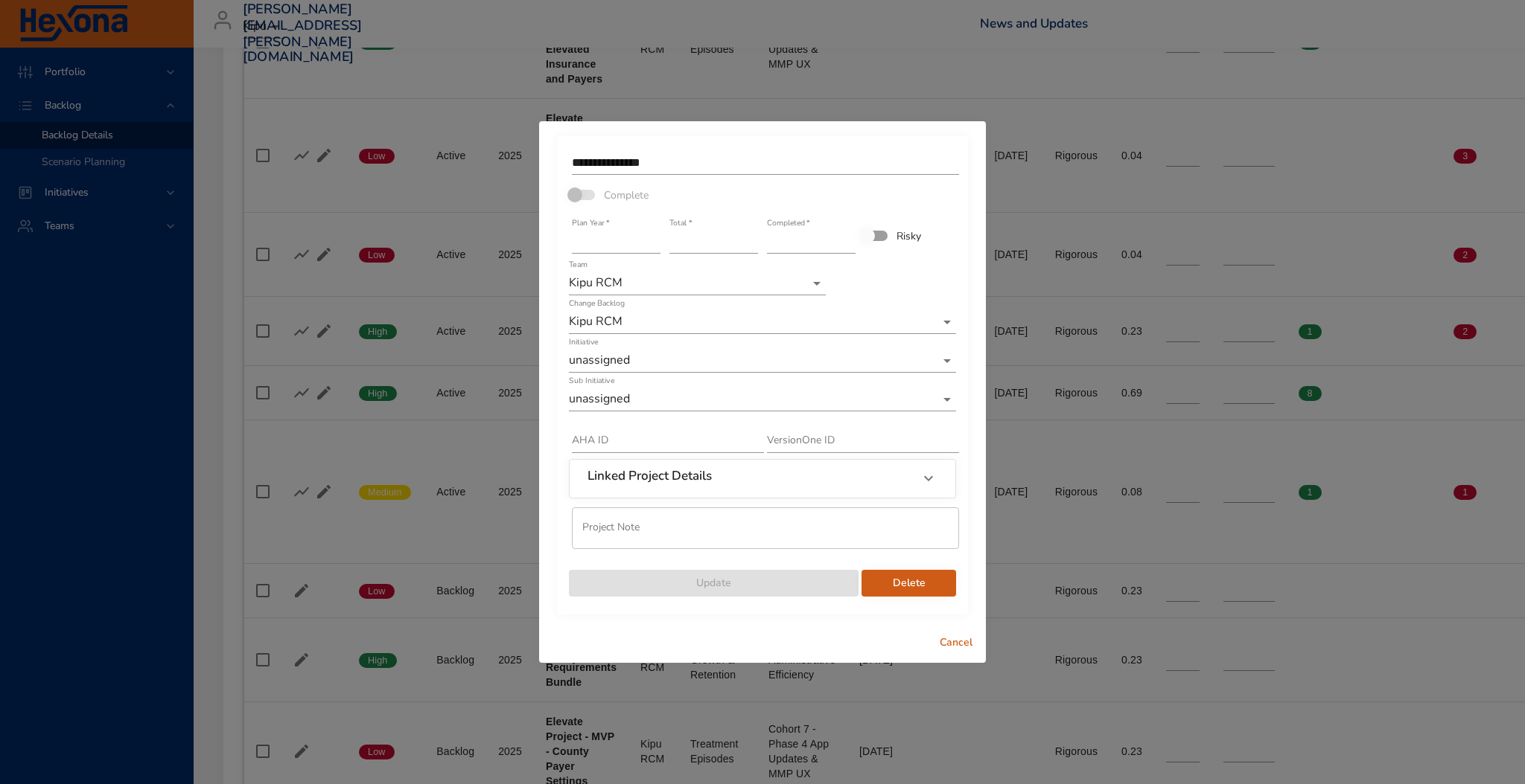
click at [686, 247] on input "**" at bounding box center [713, 242] width 89 height 24
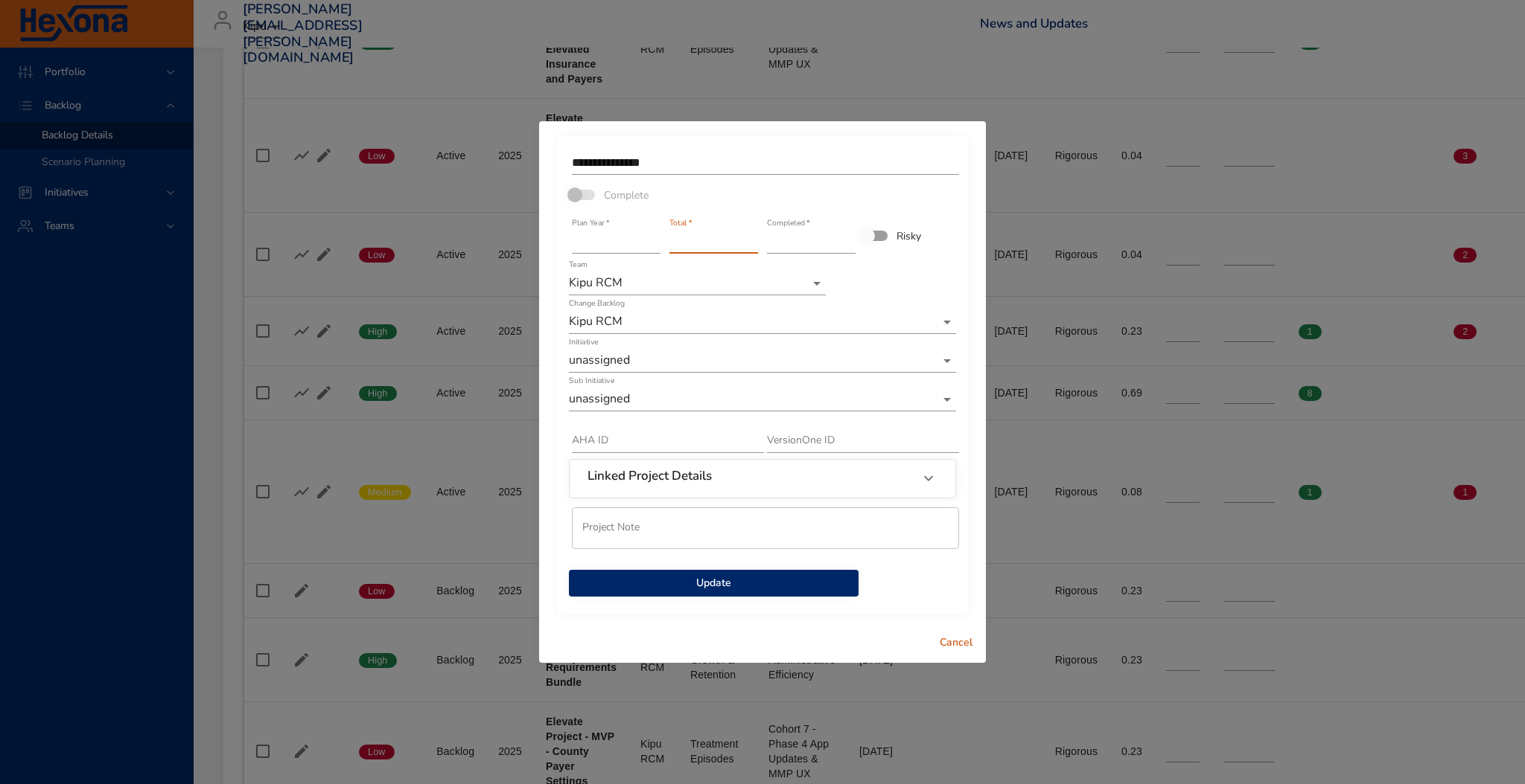
type input "*"
click at [724, 191] on div "Complete" at bounding box center [648, 195] width 162 height 31
click at [684, 570] on button "Update" at bounding box center [713, 584] width 290 height 28
